Goal: Book appointment/travel/reservation

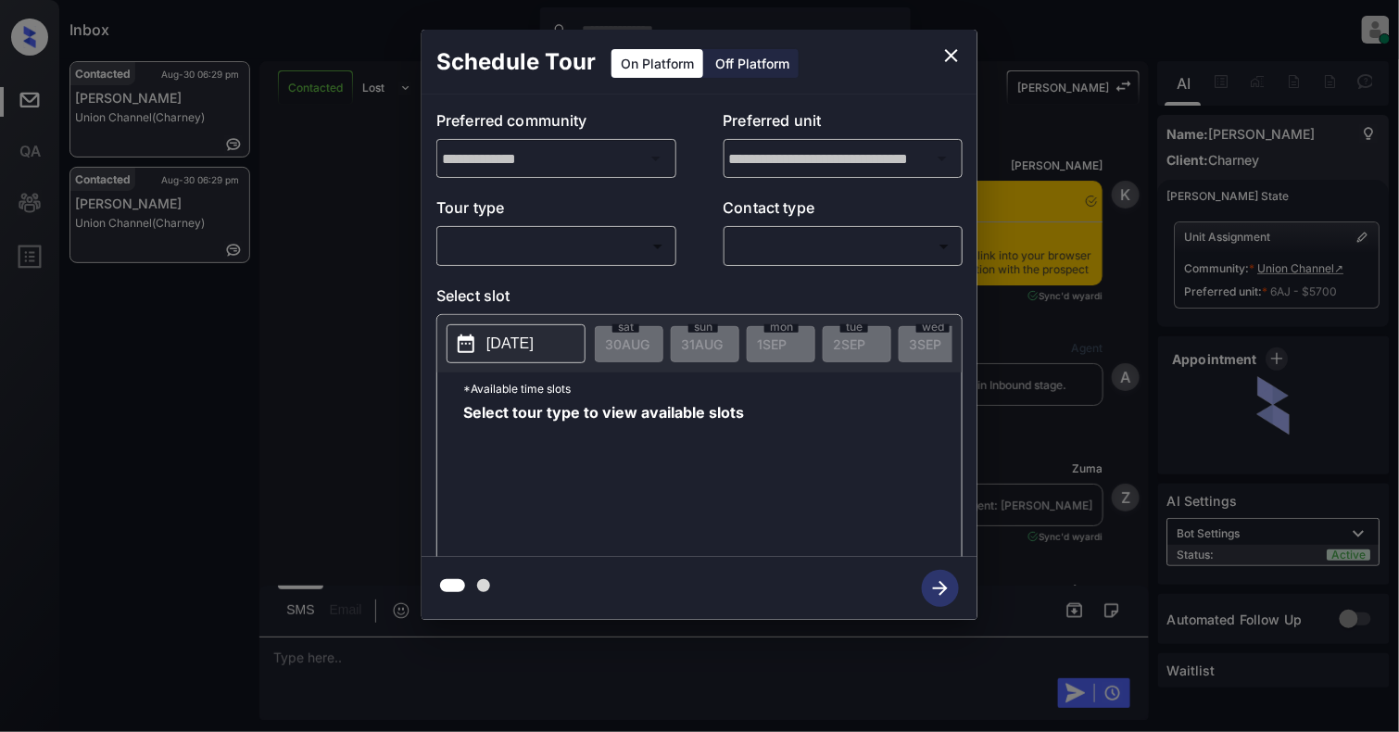
scroll to position [5086, 0]
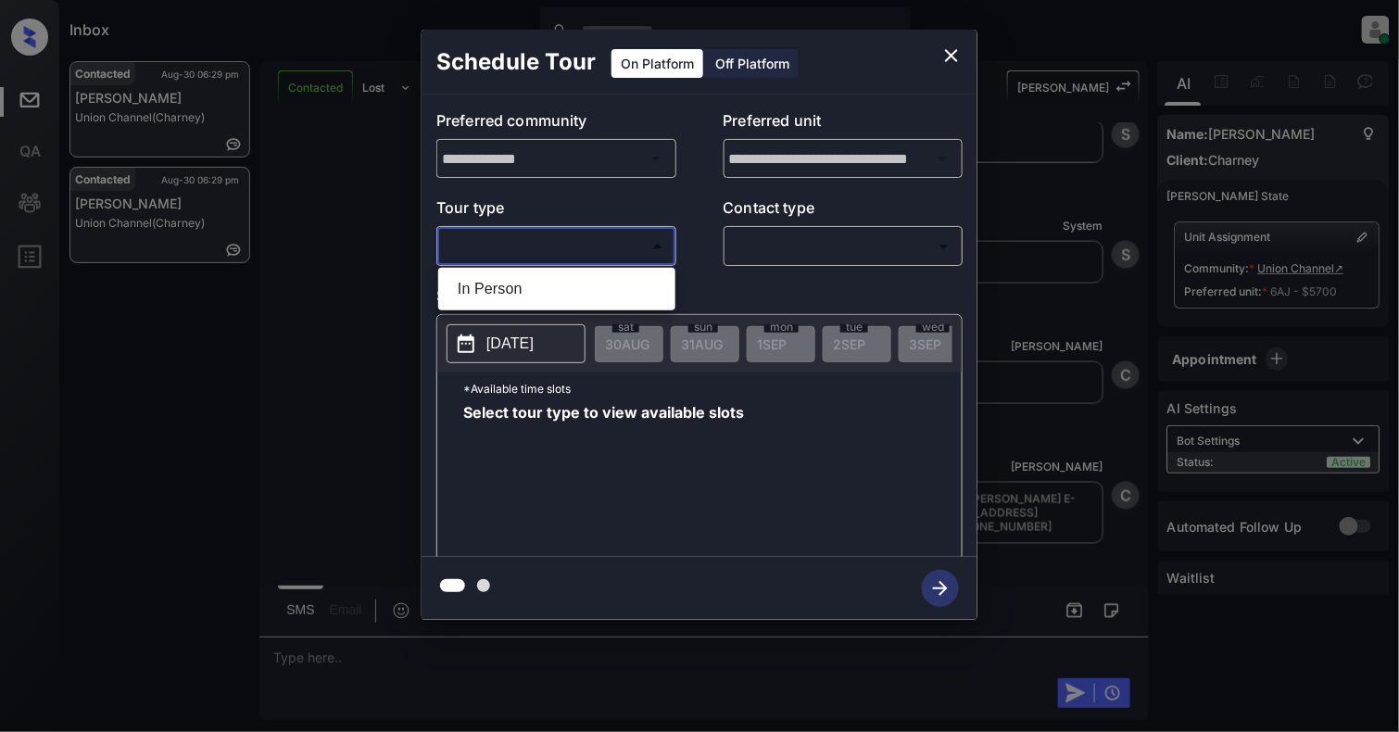
click at [574, 249] on body "Inbox [PERSON_NAME] Online Set yourself offline Set yourself on break Profile S…" at bounding box center [699, 366] width 1399 height 732
click at [549, 287] on li "In Person" at bounding box center [557, 288] width 228 height 33
type input "********"
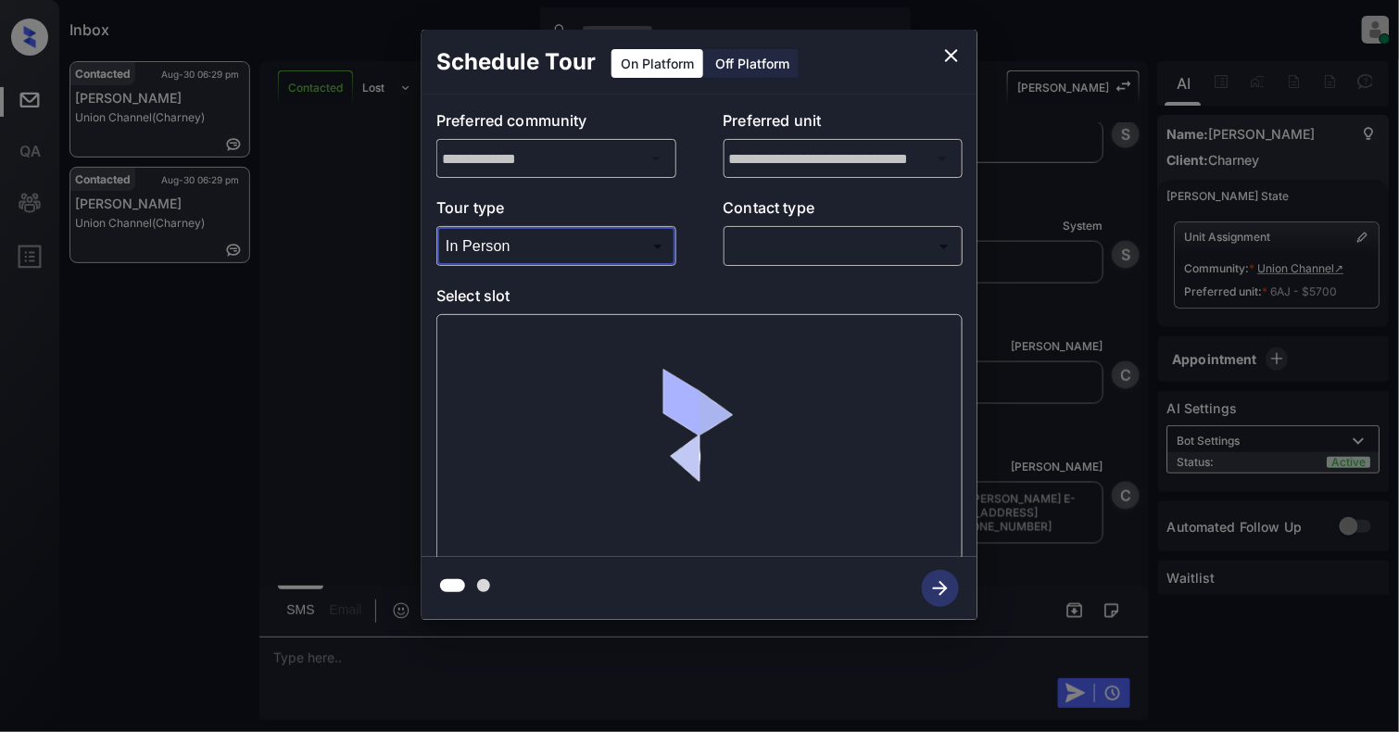
click at [846, 245] on body "Inbox [PERSON_NAME] Online Set yourself offline Set yourself on break Profile S…" at bounding box center [699, 366] width 1399 height 732
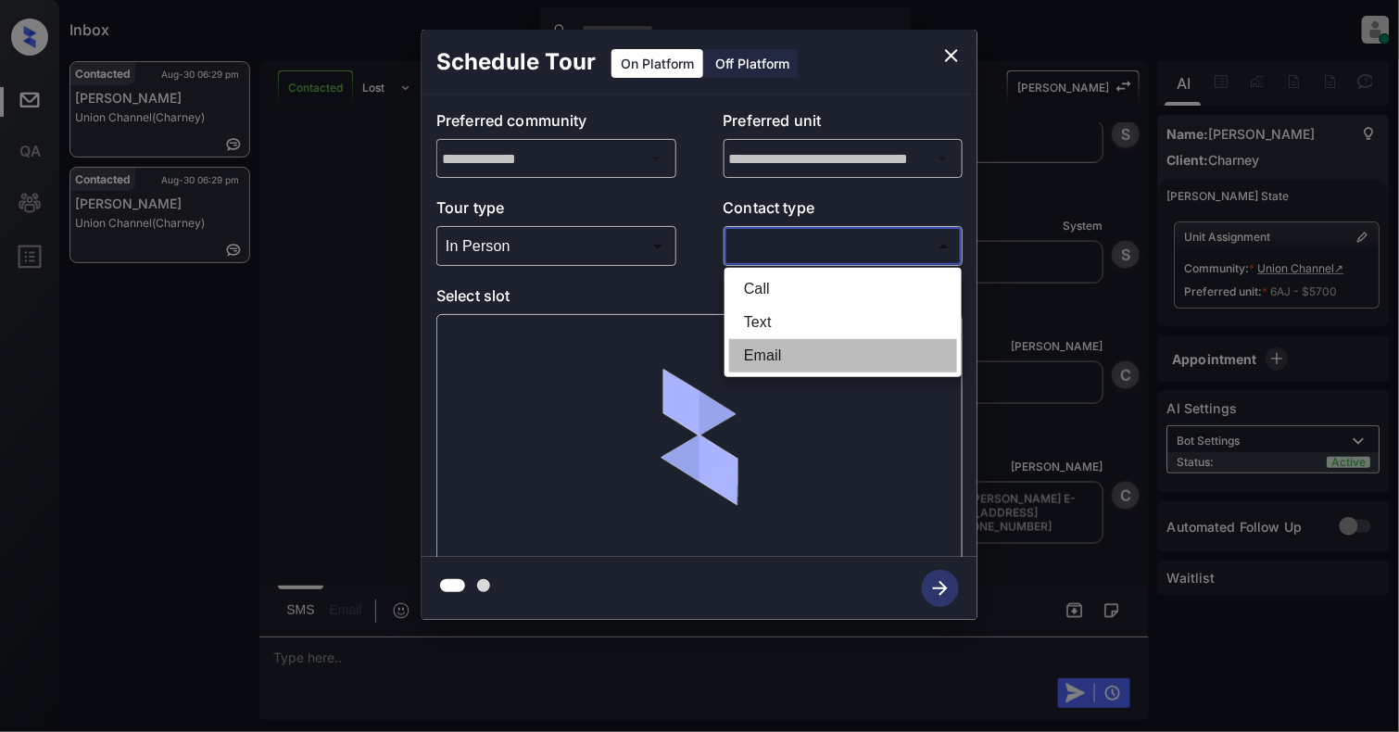
click at [780, 350] on li "Email" at bounding box center [843, 355] width 228 height 33
type input "*****"
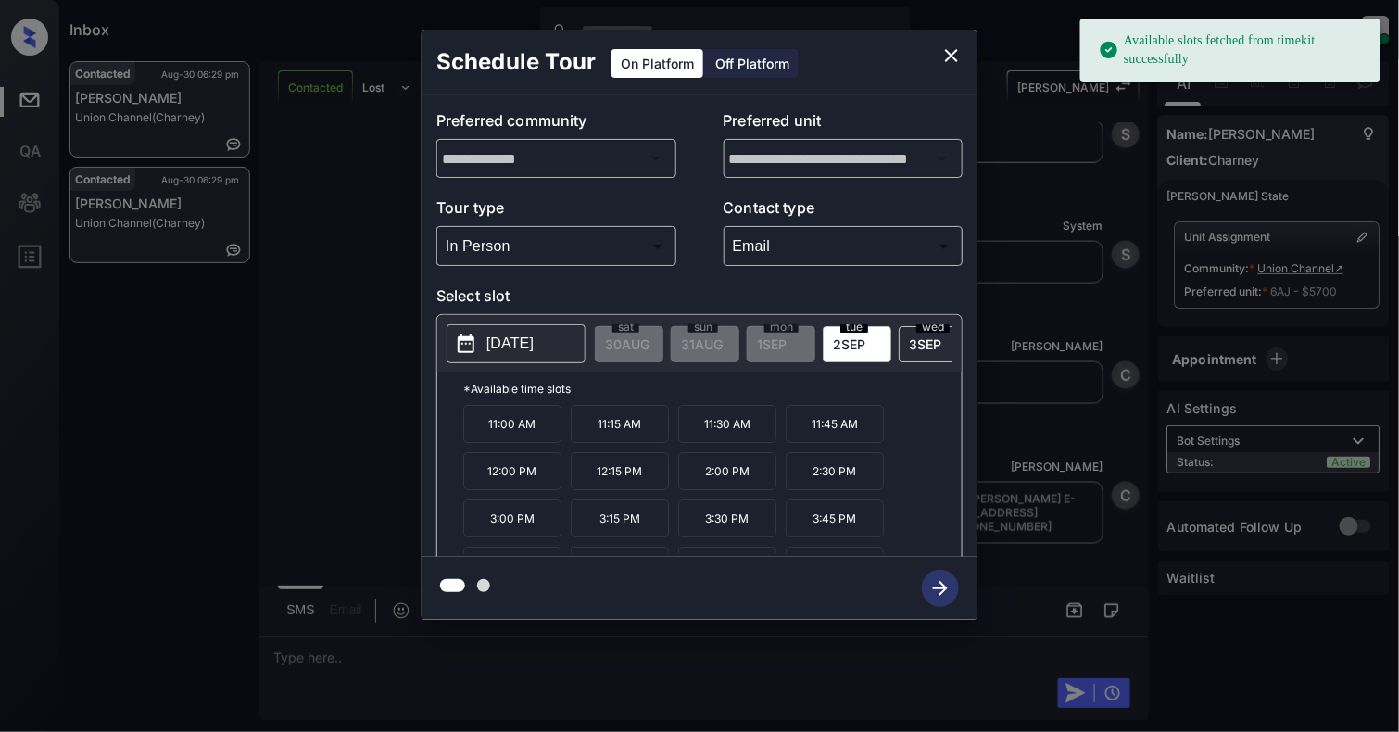
click at [519, 355] on p "[DATE]" at bounding box center [509, 344] width 47 height 22
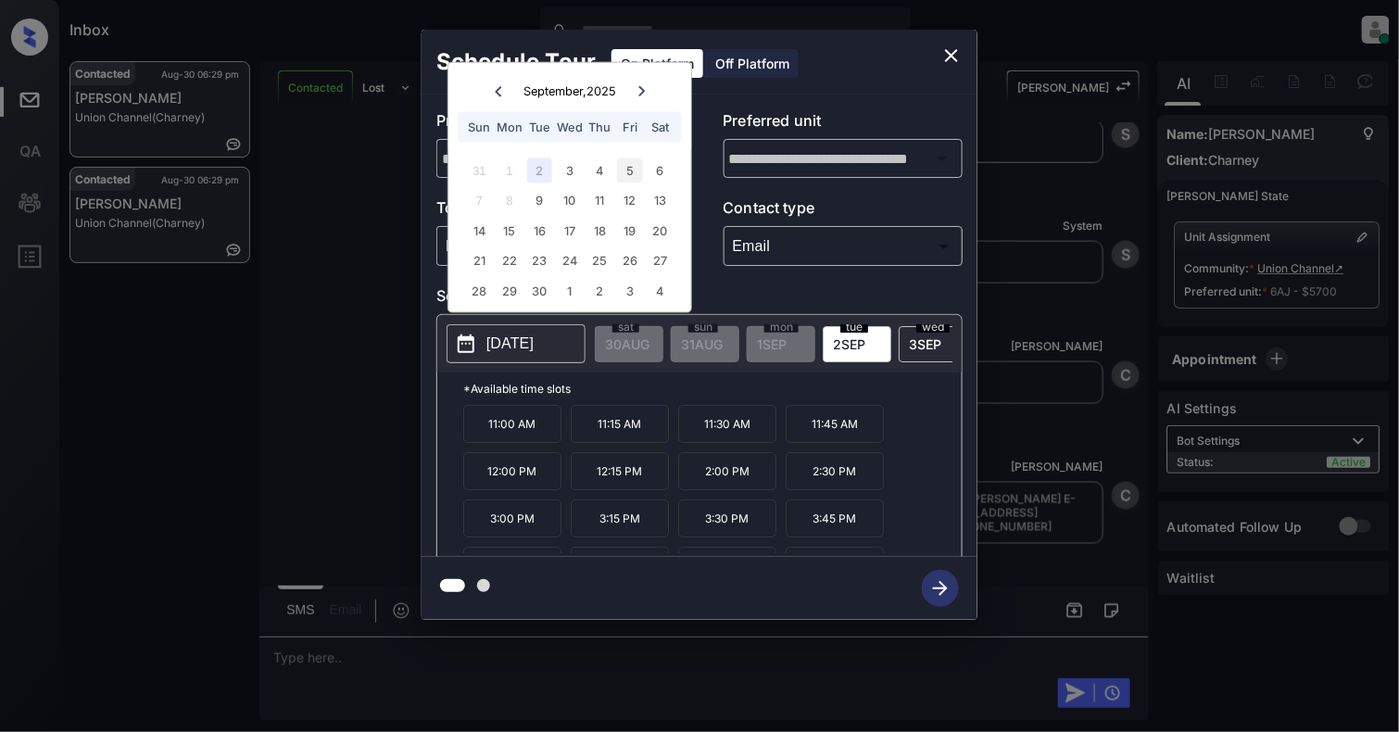
click at [635, 159] on div "5" at bounding box center [629, 170] width 25 height 25
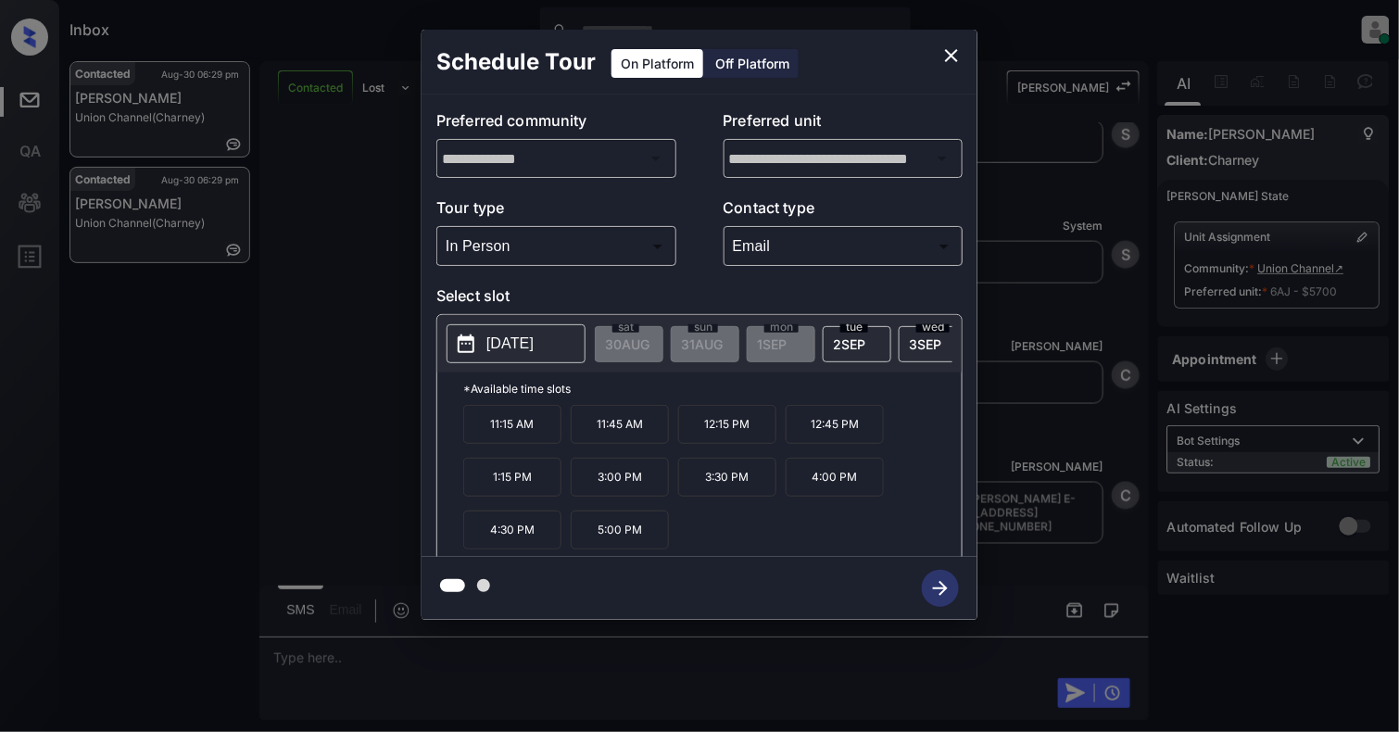
click at [513, 530] on p "4:30 PM" at bounding box center [512, 530] width 98 height 39
click at [943, 595] on icon "button" at bounding box center [940, 588] width 37 height 37
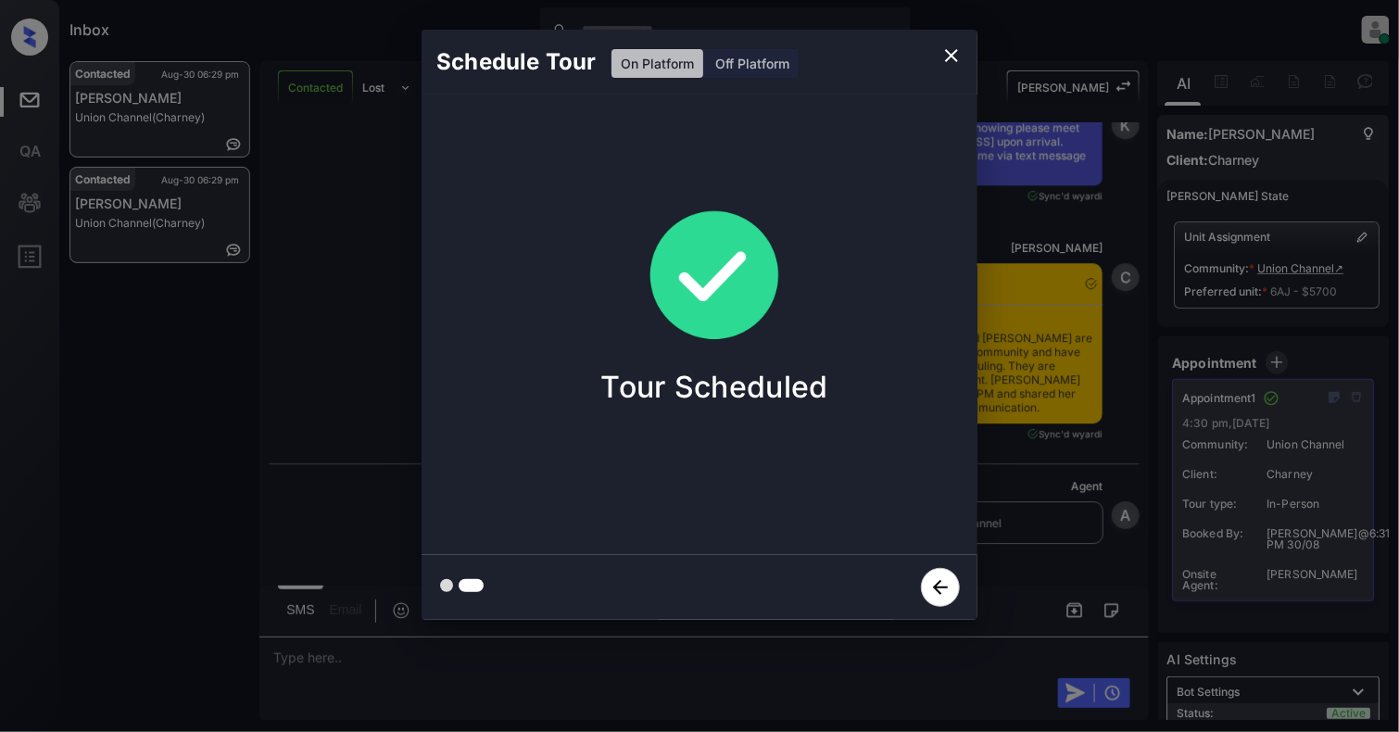
scroll to position [5838, 0]
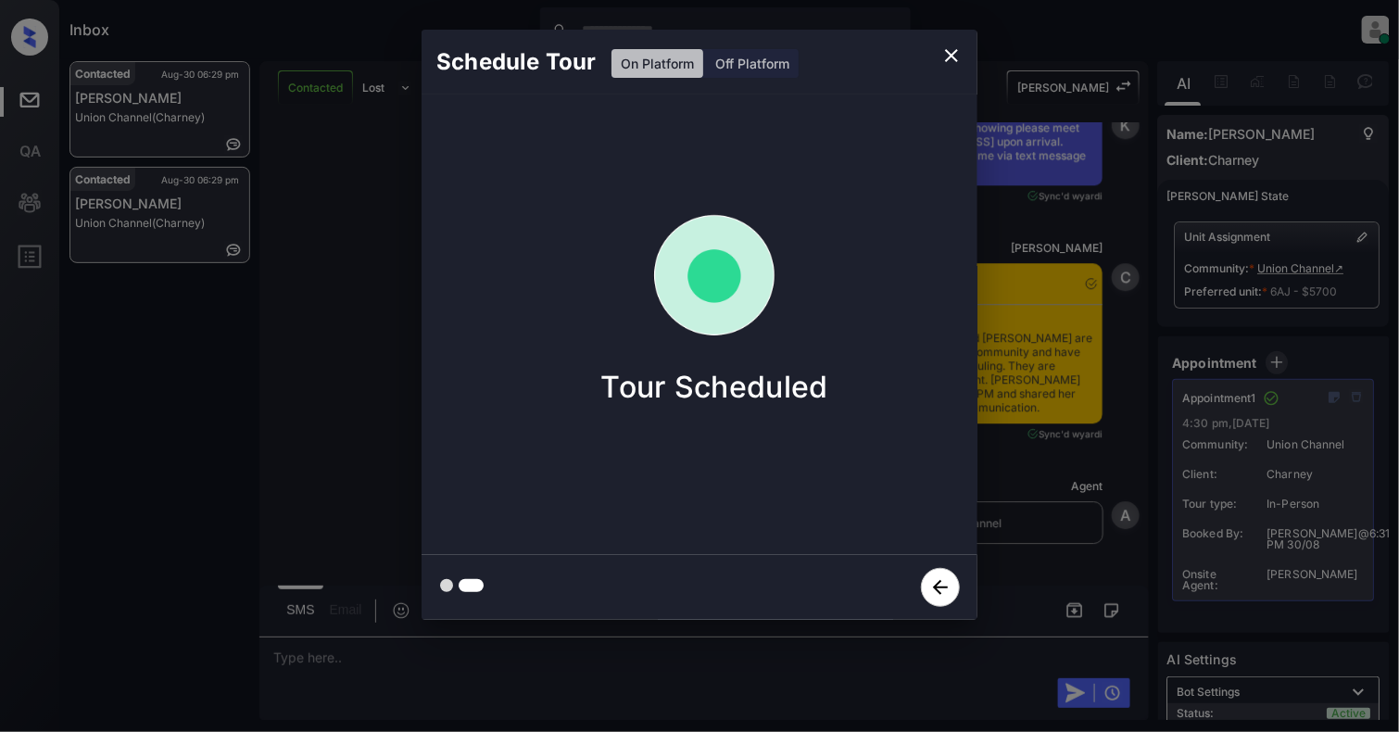
click at [952, 57] on icon "close" at bounding box center [951, 55] width 22 height 22
